Goal: Register for event/course

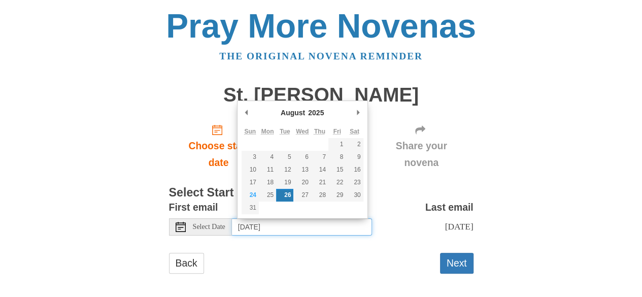
click at [321, 226] on input "Tuesday, August 26th" at bounding box center [302, 226] width 140 height 17
type input "Monday, August 25th"
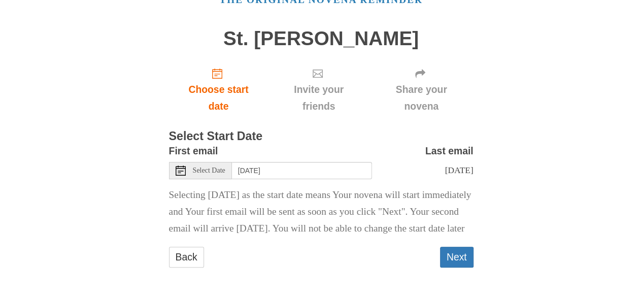
scroll to position [83, 0]
click at [455, 257] on button "Next" at bounding box center [456, 257] width 33 height 21
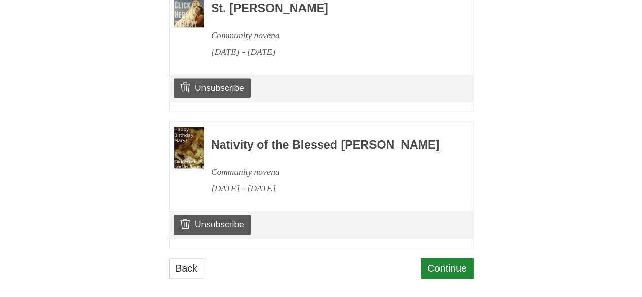
scroll to position [538, 0]
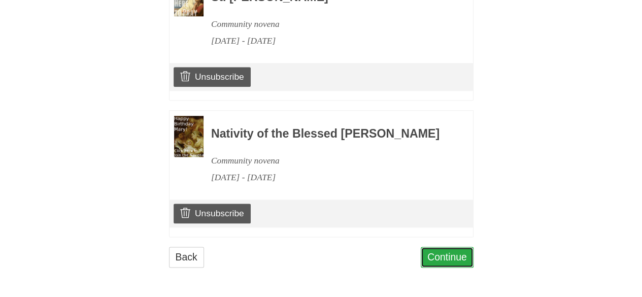
click at [440, 258] on link "Continue" at bounding box center [447, 257] width 53 height 21
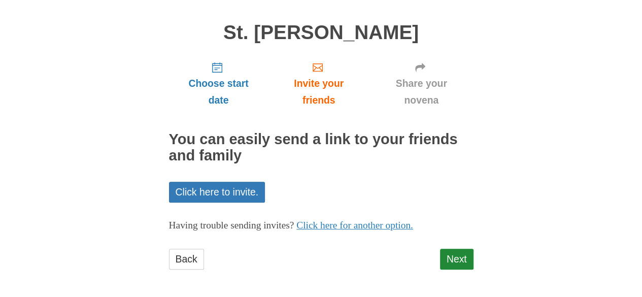
scroll to position [63, 0]
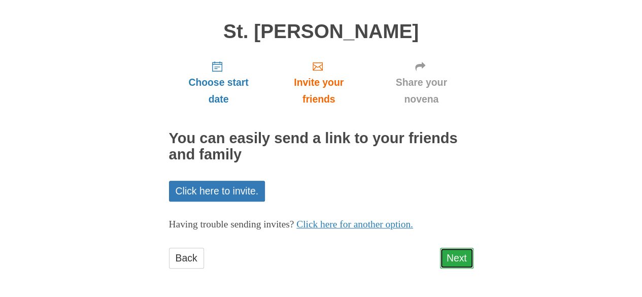
click at [457, 258] on link "Next" at bounding box center [456, 258] width 33 height 21
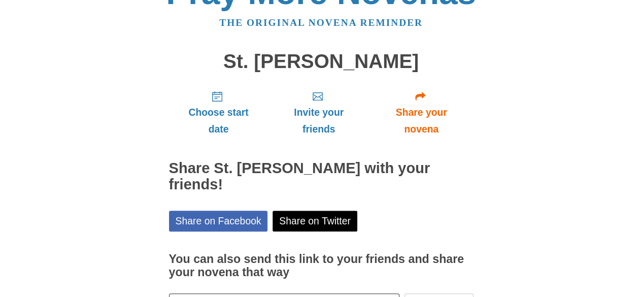
scroll to position [93, 0]
